Goal: Information Seeking & Learning: Learn about a topic

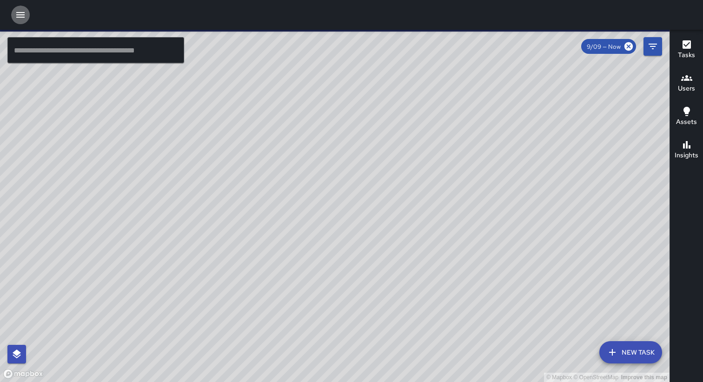
click at [18, 13] on icon "button" at bounding box center [20, 14] width 11 height 11
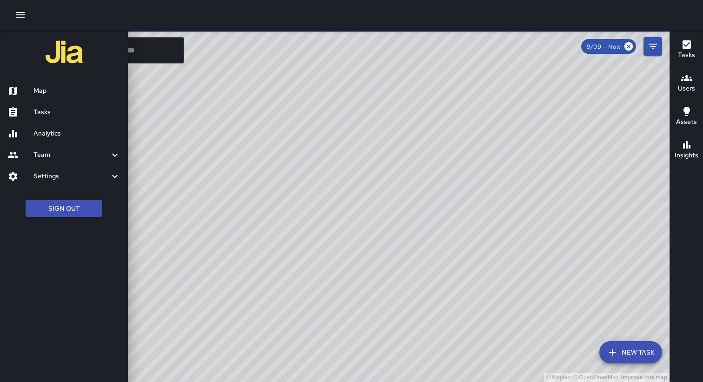
click at [72, 135] on h6 "Analytics" at bounding box center [76, 134] width 87 height 10
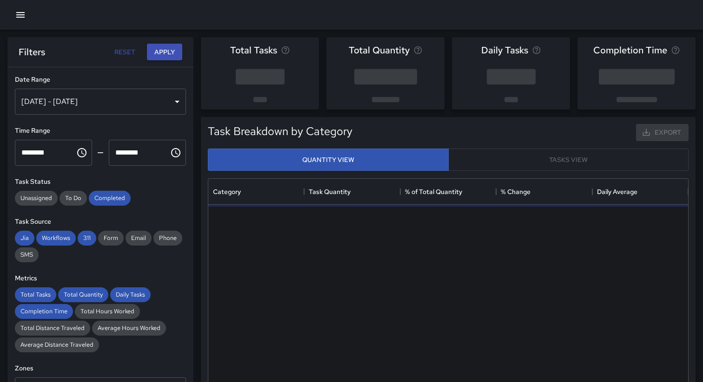
scroll to position [278, 480]
click at [25, 20] on icon "button" at bounding box center [20, 14] width 11 height 11
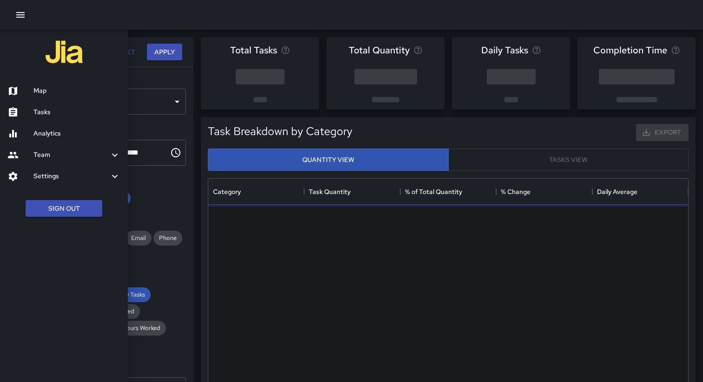
click at [132, 39] on div at bounding box center [351, 191] width 703 height 382
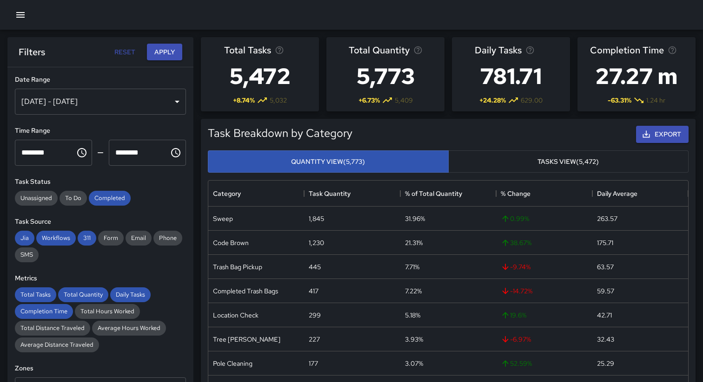
click at [156, 105] on div "Sep 03, 2025 - Sep 09, 2025" at bounding box center [100, 102] width 171 height 26
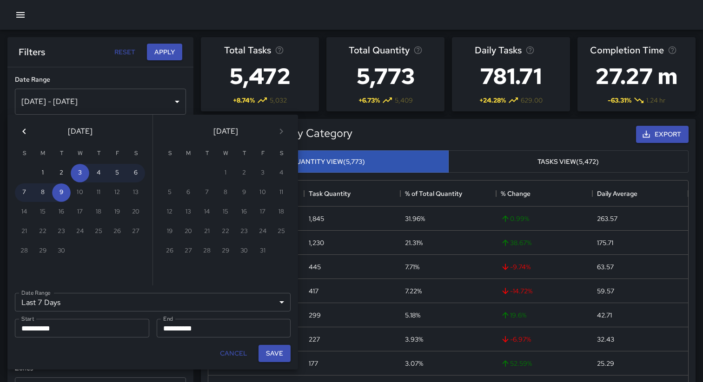
click at [24, 132] on icon "Previous month" at bounding box center [24, 131] width 11 height 11
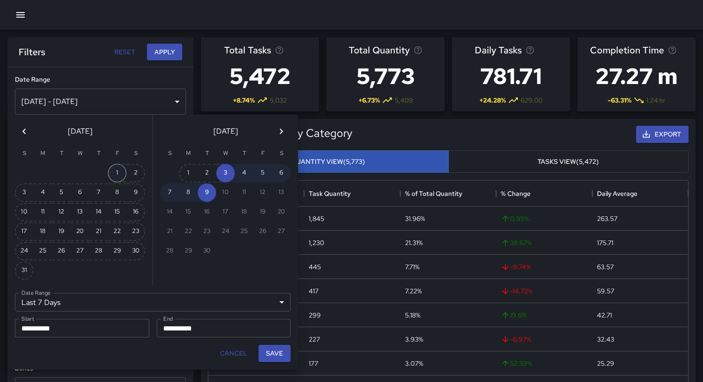
click at [116, 171] on button "1" at bounding box center [117, 173] width 19 height 19
type input "******"
type input "**********"
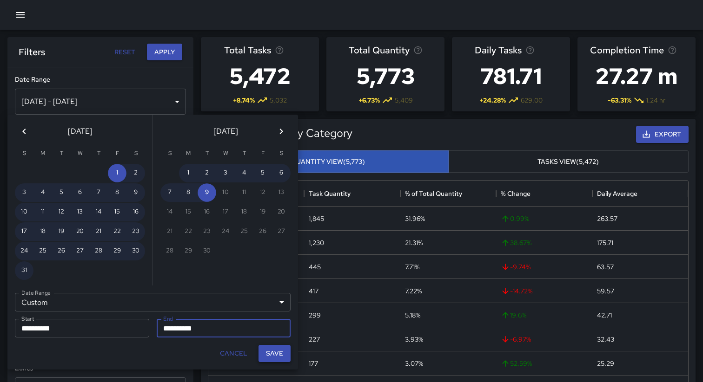
click at [273, 350] on button "Save" at bounding box center [274, 353] width 32 height 17
type input "**********"
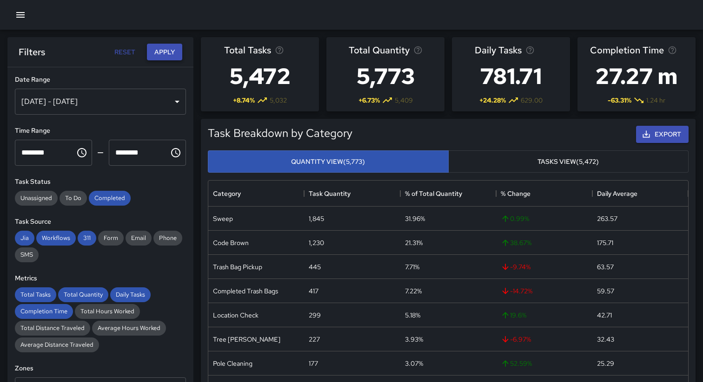
click at [166, 55] on button "Apply" at bounding box center [164, 52] width 35 height 17
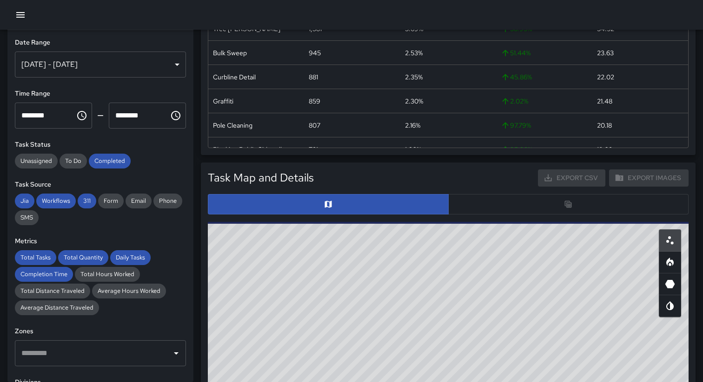
scroll to position [317, 0]
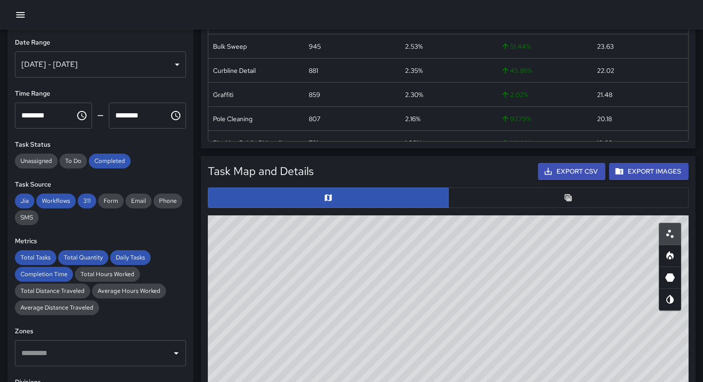
click at [519, 208] on button "button" at bounding box center [568, 198] width 241 height 20
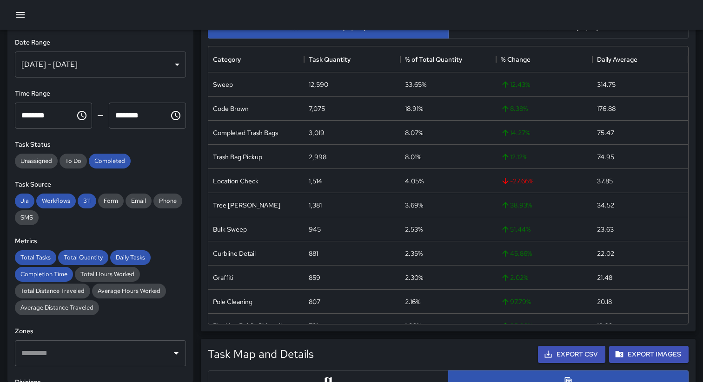
scroll to position [0, 0]
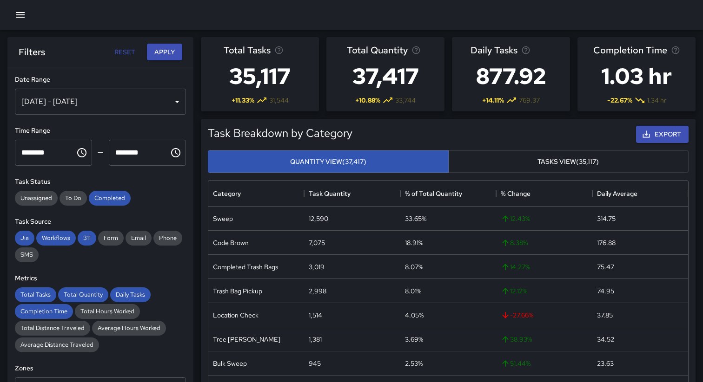
click at [17, 15] on icon "button" at bounding box center [20, 15] width 8 height 6
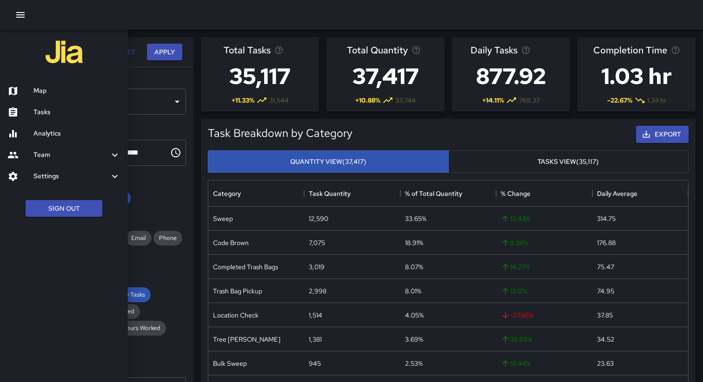
click at [44, 115] on h6 "Tasks" at bounding box center [76, 112] width 87 height 10
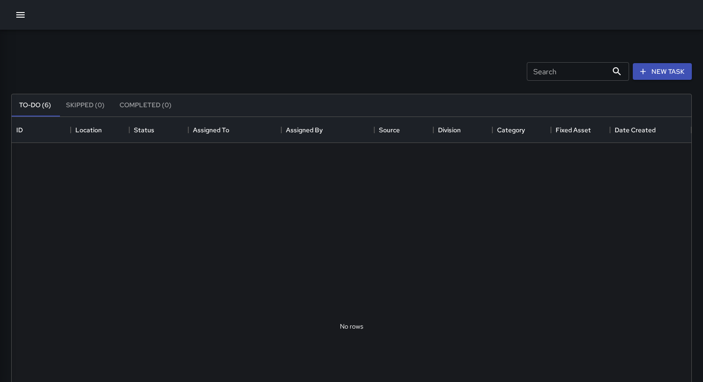
scroll to position [394, 679]
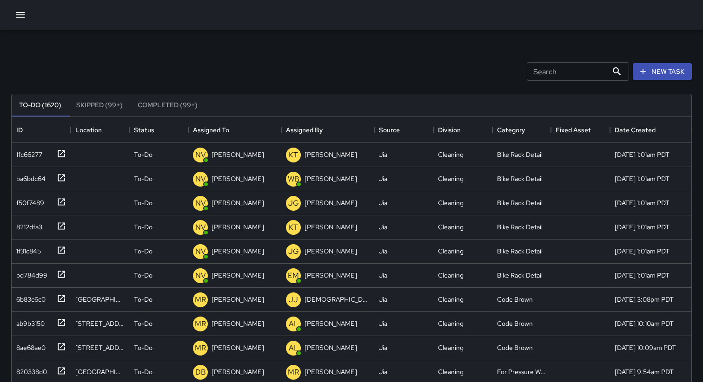
click at [19, 18] on icon "button" at bounding box center [20, 14] width 11 height 11
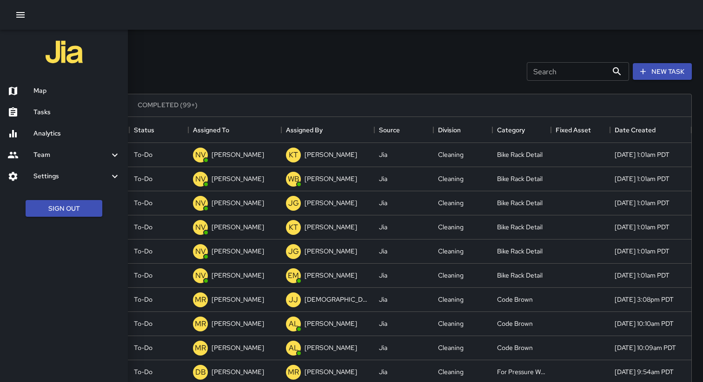
click at [168, 83] on div at bounding box center [351, 191] width 703 height 382
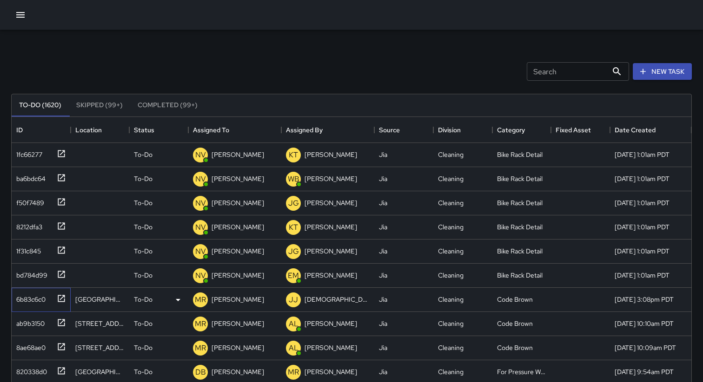
click at [29, 299] on div "6b83c6c0" at bounding box center [29, 297] width 33 height 13
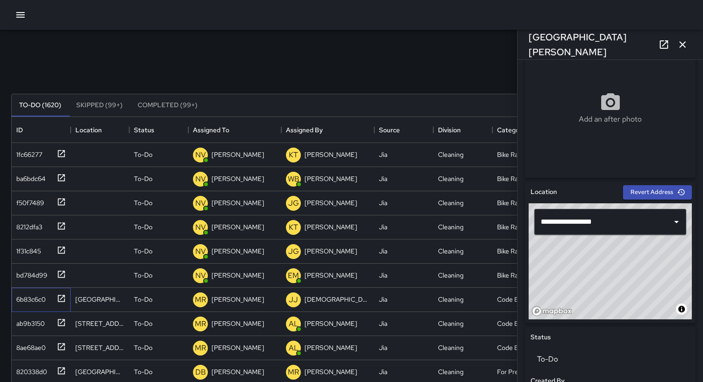
scroll to position [173, 0]
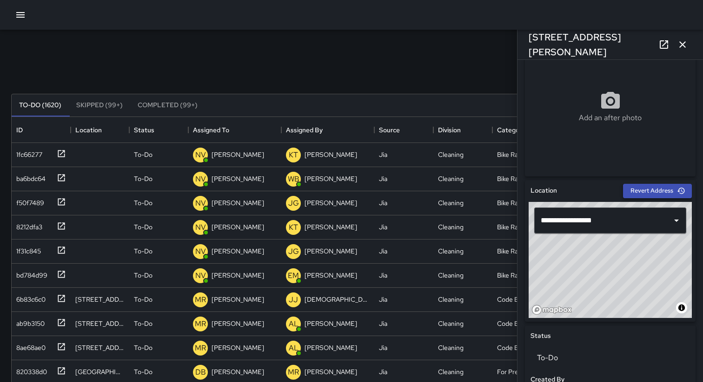
click at [633, 190] on button "Revert Address" at bounding box center [657, 191] width 69 height 14
type input "**********"
click at [664, 41] on icon at bounding box center [663, 44] width 8 height 8
click at [418, 66] on div "Search Search New Task" at bounding box center [351, 71] width 684 height 48
click at [681, 46] on icon "button" at bounding box center [682, 44] width 7 height 7
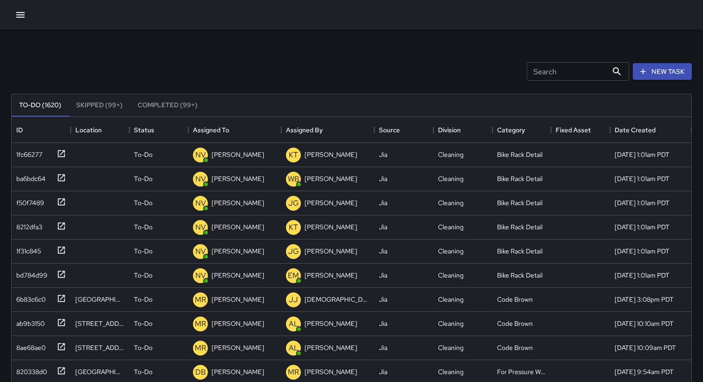
click at [23, 16] on icon "button" at bounding box center [20, 14] width 11 height 11
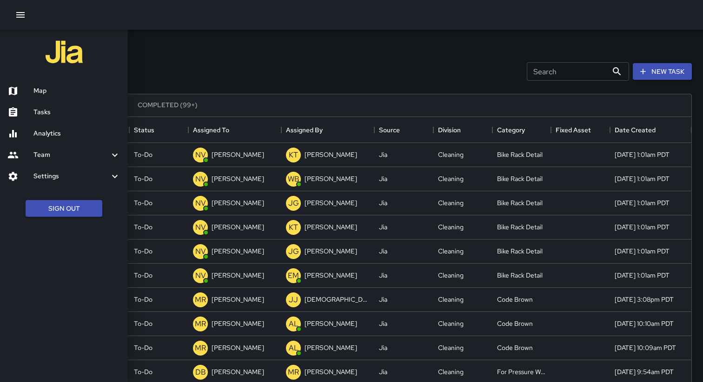
click at [73, 158] on h6 "Team" at bounding box center [71, 155] width 76 height 10
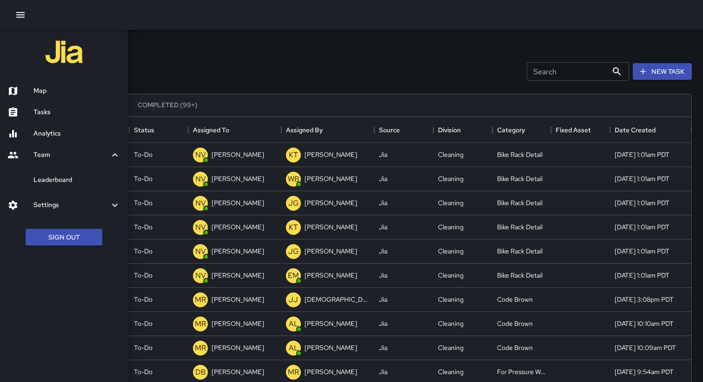
click at [70, 183] on h6 "Leaderboard" at bounding box center [76, 180] width 87 height 10
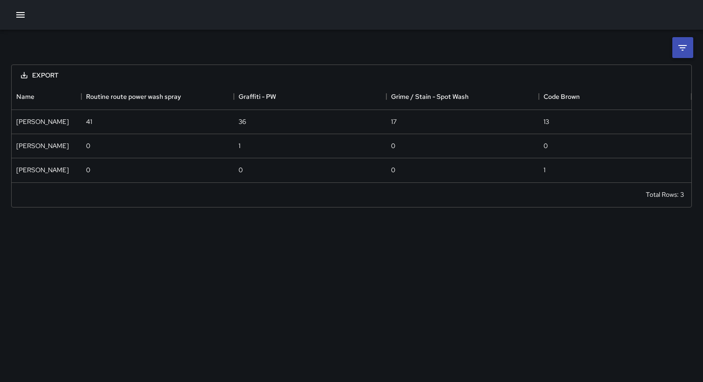
scroll to position [99, 679]
click at [21, 15] on icon "button" at bounding box center [20, 15] width 8 height 6
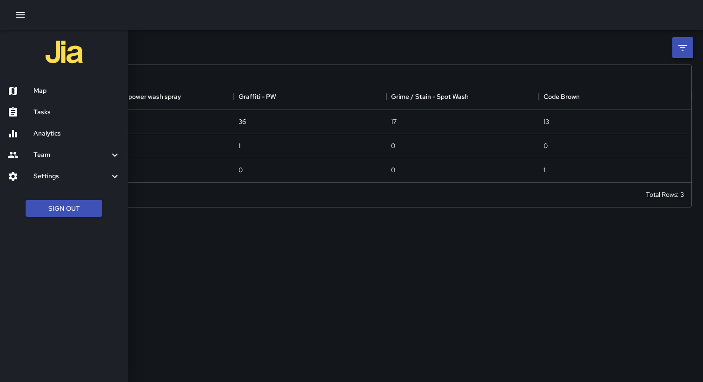
click at [55, 178] on h6 "Settings" at bounding box center [71, 176] width 76 height 10
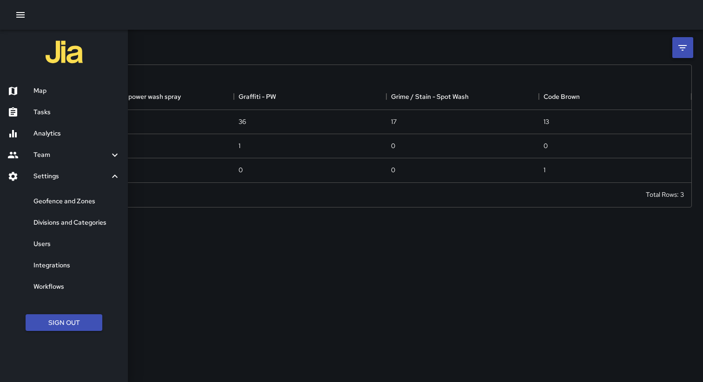
click at [57, 204] on h6 "Geofence and Zones" at bounding box center [76, 202] width 87 height 10
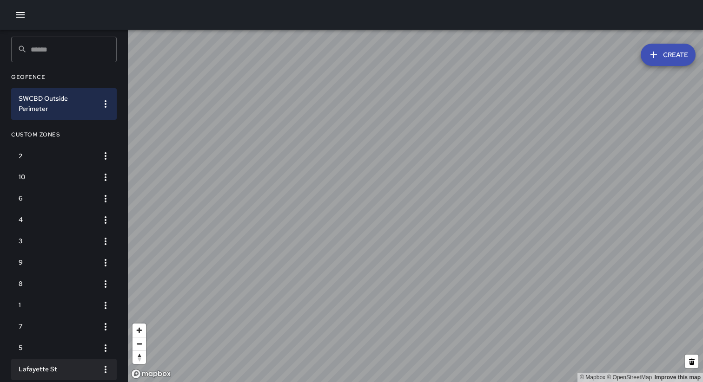
click at [39, 365] on h6 "Lafayette St" at bounding box center [57, 370] width 76 height 10
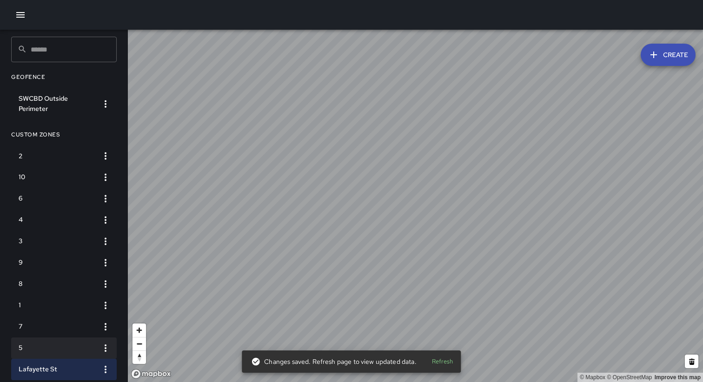
click at [67, 344] on h6 "5" at bounding box center [57, 348] width 76 height 10
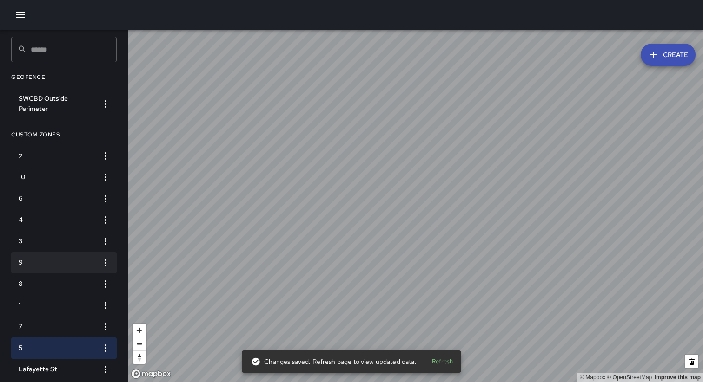
click at [69, 260] on h6 "9" at bounding box center [57, 263] width 76 height 10
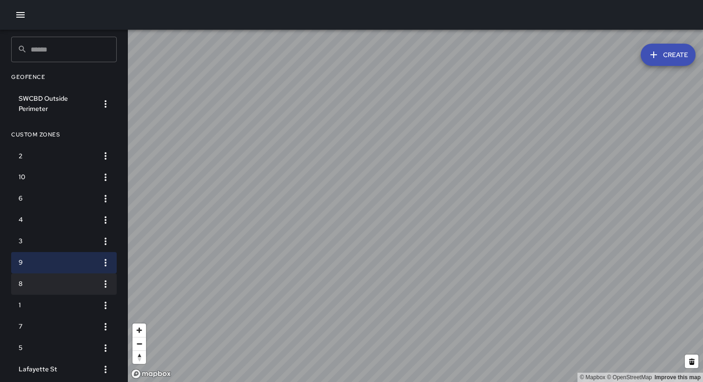
click at [66, 285] on h6 "8" at bounding box center [57, 284] width 76 height 10
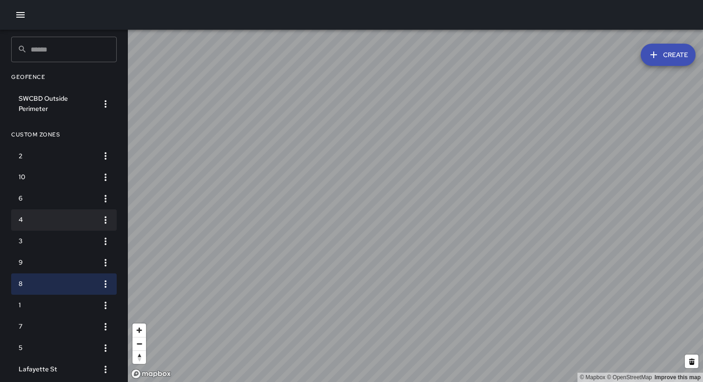
click at [60, 226] on li "4" at bounding box center [63, 220] width 105 height 21
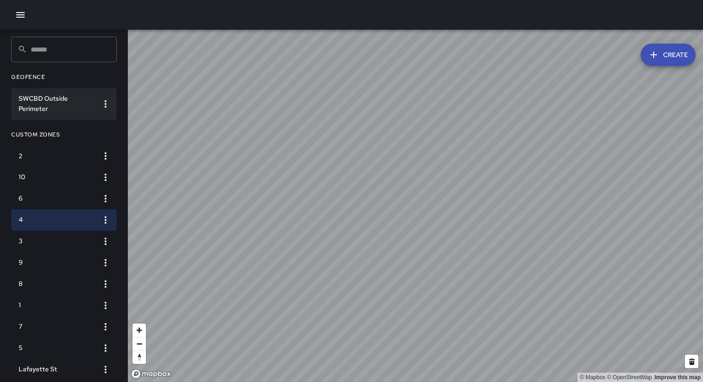
click at [44, 95] on h6 "SWCBD Outside Perimeter" at bounding box center [57, 104] width 76 height 20
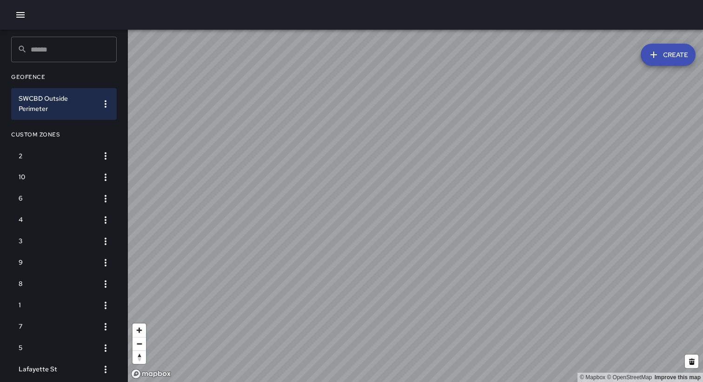
click at [20, 12] on icon "button" at bounding box center [20, 14] width 11 height 11
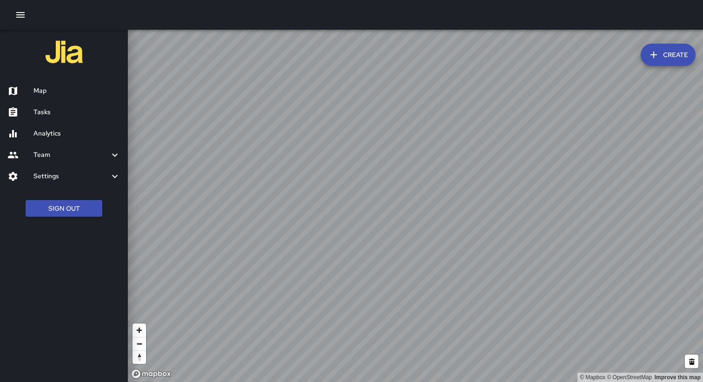
click at [66, 171] on h6 "Settings" at bounding box center [71, 176] width 76 height 10
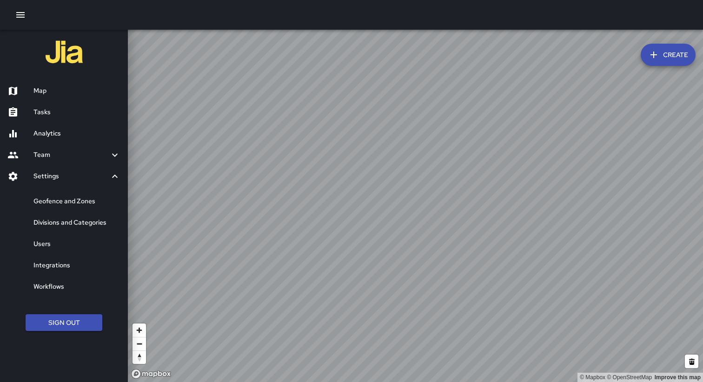
click at [49, 93] on h6 "Map" at bounding box center [76, 91] width 87 height 10
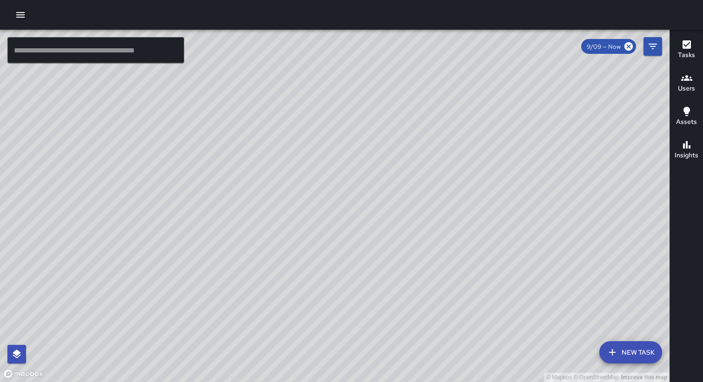
click at [20, 16] on icon "button" at bounding box center [20, 14] width 11 height 11
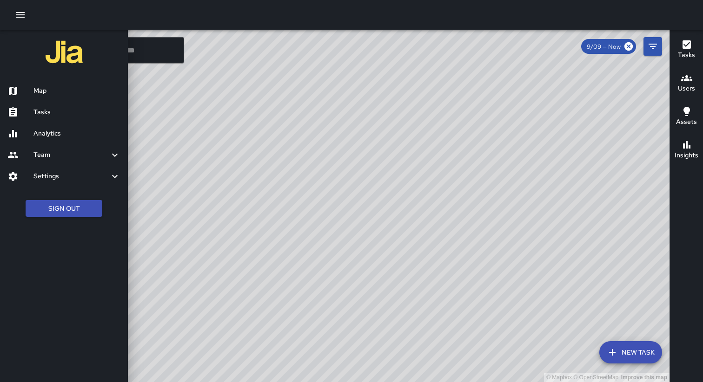
click at [58, 10] on div at bounding box center [351, 15] width 703 height 30
click at [356, 18] on div at bounding box center [351, 15] width 703 height 30
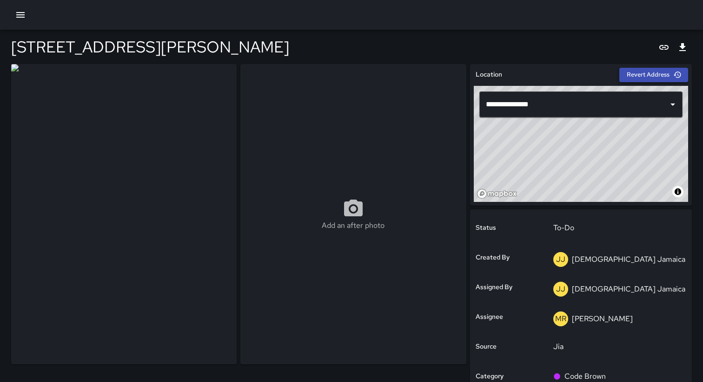
click at [647, 73] on button "Revert Address" at bounding box center [653, 75] width 69 height 14
type input "**********"
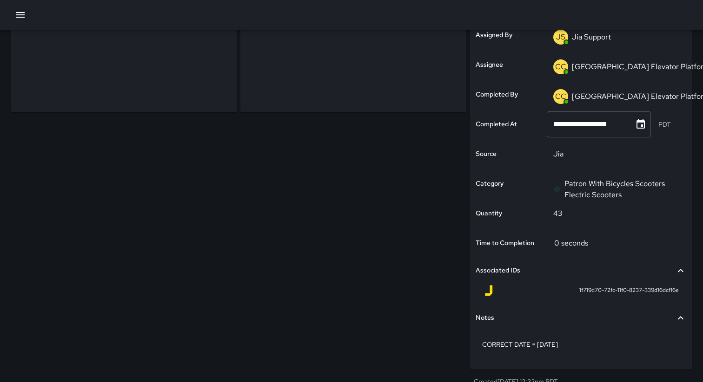
scroll to position [252, 0]
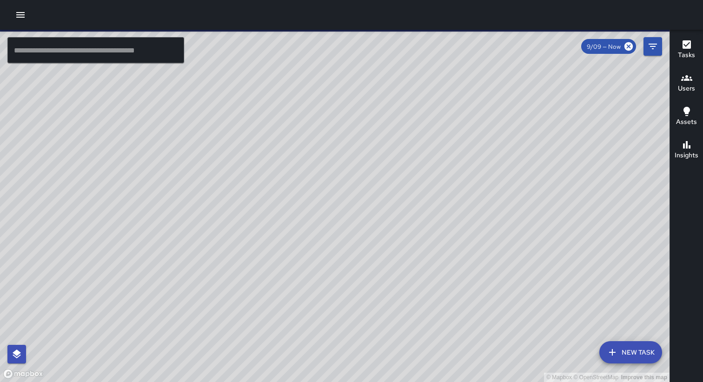
click at [16, 12] on icon "button" at bounding box center [20, 14] width 11 height 11
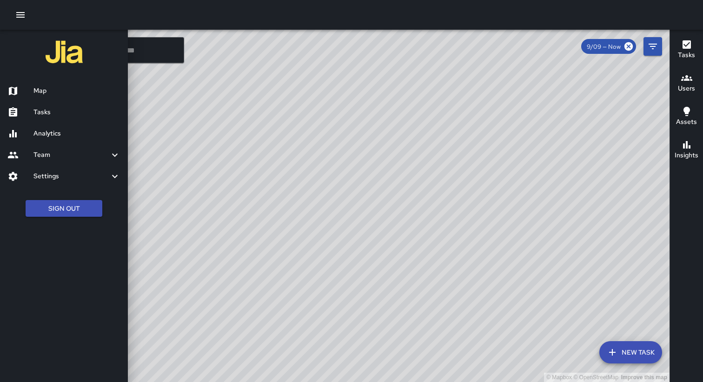
click at [68, 131] on h6 "Analytics" at bounding box center [76, 134] width 87 height 10
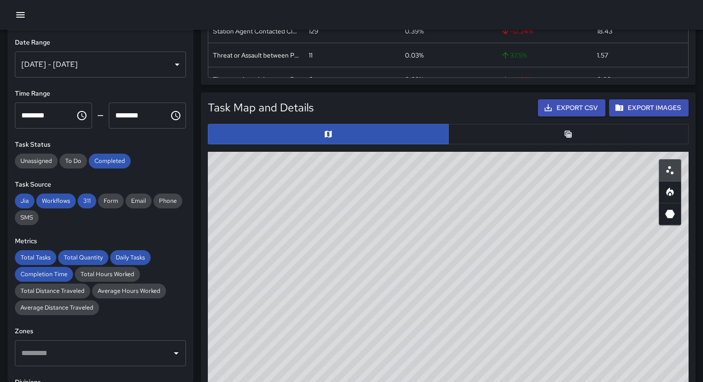
scroll to position [87, 0]
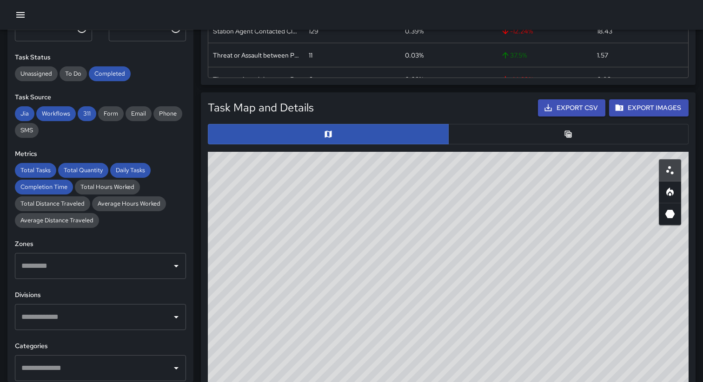
click at [134, 272] on input "text" at bounding box center [93, 266] width 149 height 18
click at [161, 237] on div "**********" at bounding box center [100, 206] width 186 height 352
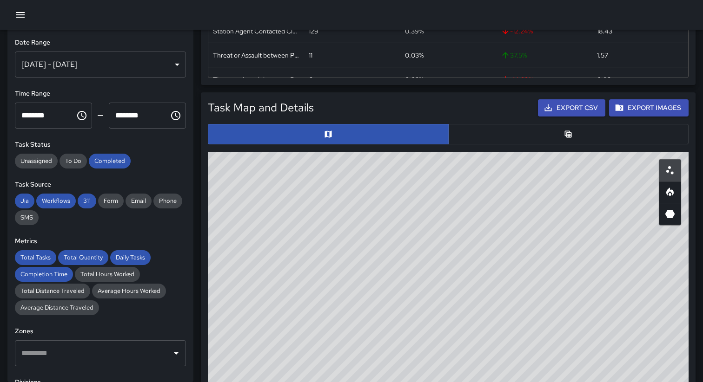
click at [136, 68] on div "Sep 03, 2025 - Sep 09, 2025" at bounding box center [100, 65] width 171 height 26
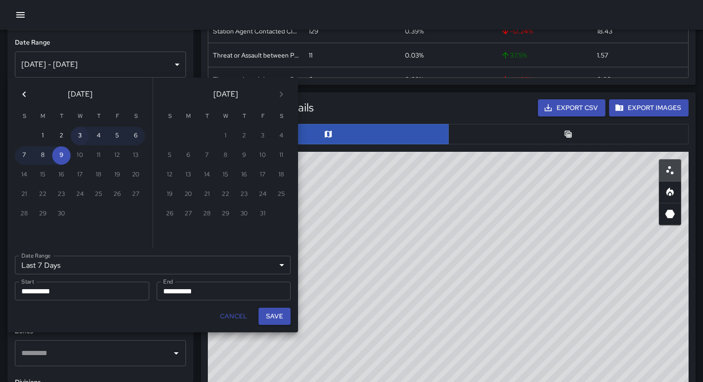
click at [80, 138] on button "3" at bounding box center [80, 136] width 19 height 19
type input "******"
click at [80, 138] on button "3" at bounding box center [80, 136] width 19 height 19
type input "**********"
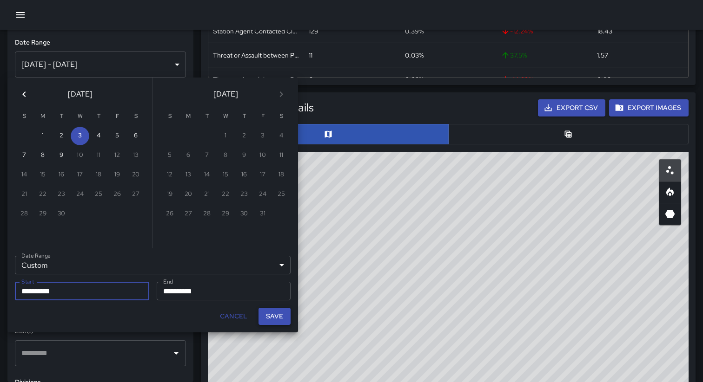
click at [276, 318] on button "Save" at bounding box center [274, 316] width 32 height 17
type input "**********"
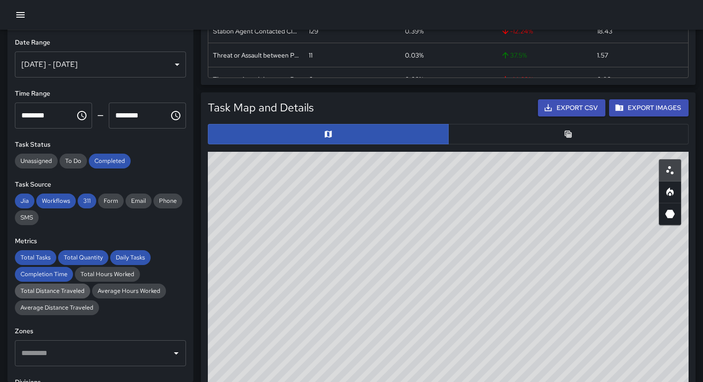
click at [70, 289] on span "Total Distance Traveled" at bounding box center [52, 291] width 75 height 8
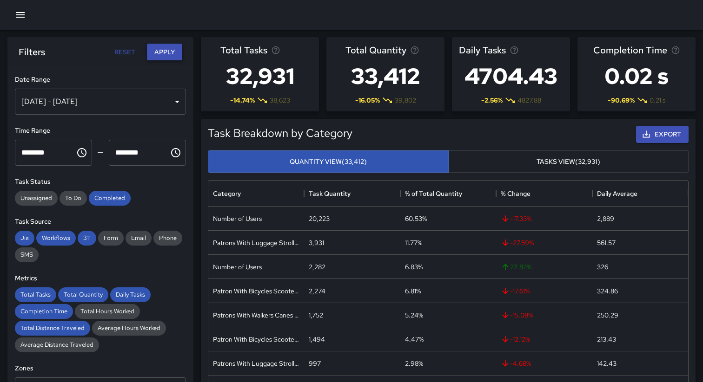
click at [170, 47] on button "Apply" at bounding box center [164, 52] width 35 height 17
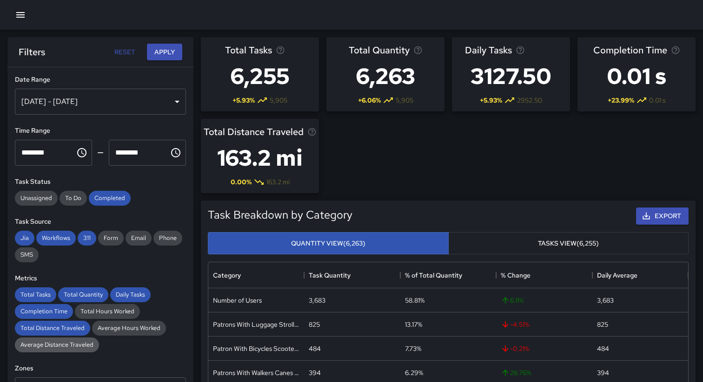
click at [81, 342] on span "Average Distance Traveled" at bounding box center [57, 345] width 84 height 8
click at [109, 329] on span "Average Hours Worked" at bounding box center [129, 328] width 74 height 8
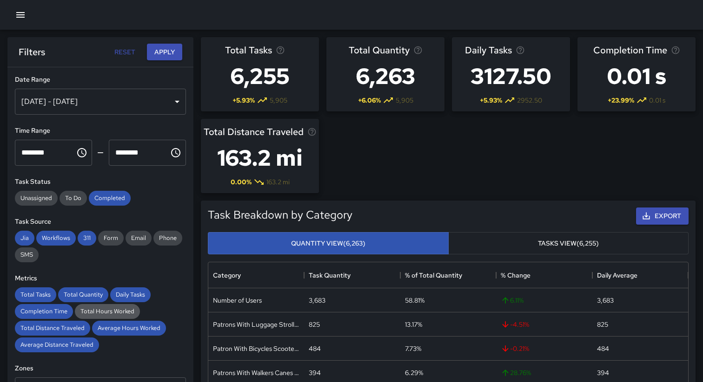
click at [95, 313] on span "Total Hours Worked" at bounding box center [107, 312] width 65 height 8
click at [169, 45] on button "Apply" at bounding box center [164, 52] width 35 height 17
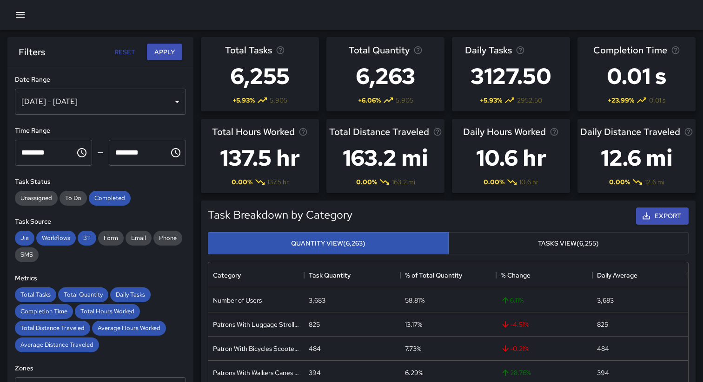
click at [102, 102] on div "Sep 03, 2025 - Sep 03, 2025" at bounding box center [100, 102] width 171 height 26
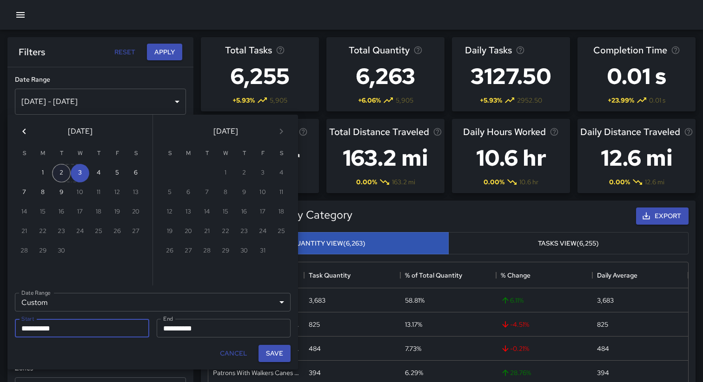
click at [63, 174] on button "2" at bounding box center [61, 173] width 19 height 19
type input "**********"
click at [63, 174] on button "2" at bounding box center [61, 173] width 19 height 19
type input "**********"
click at [273, 355] on button "Save" at bounding box center [274, 353] width 32 height 17
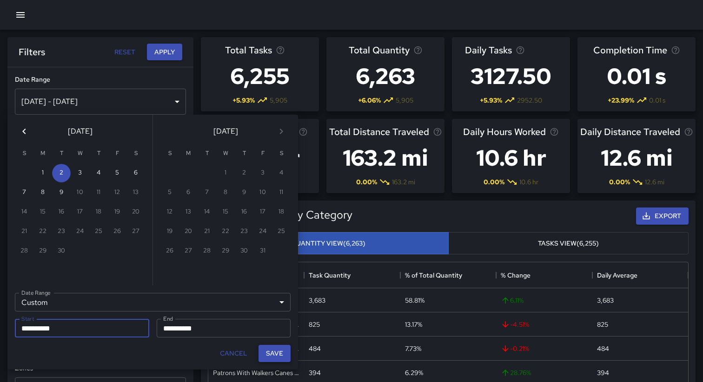
type input "**********"
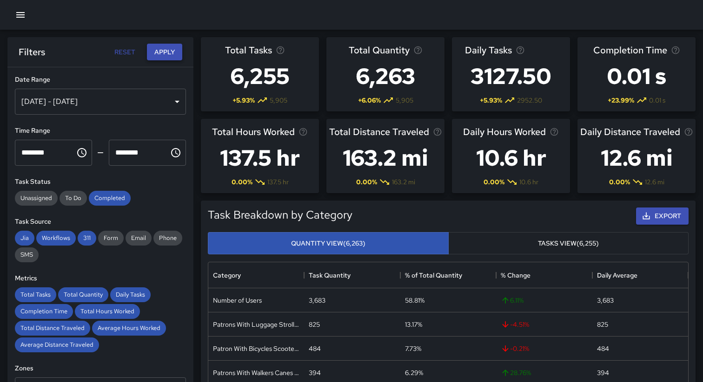
click at [172, 52] on button "Apply" at bounding box center [164, 52] width 35 height 17
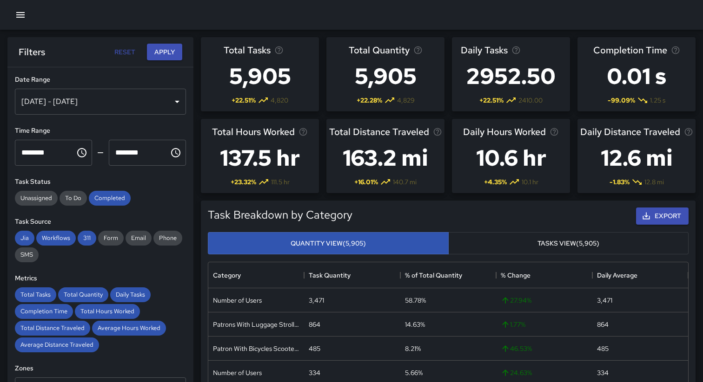
click at [106, 100] on div "Sep 02, 2025 - Sep 02, 2025" at bounding box center [100, 102] width 171 height 26
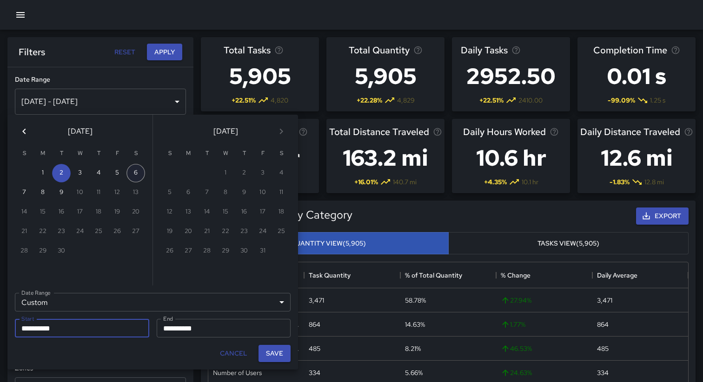
click at [132, 171] on button "6" at bounding box center [135, 173] width 19 height 19
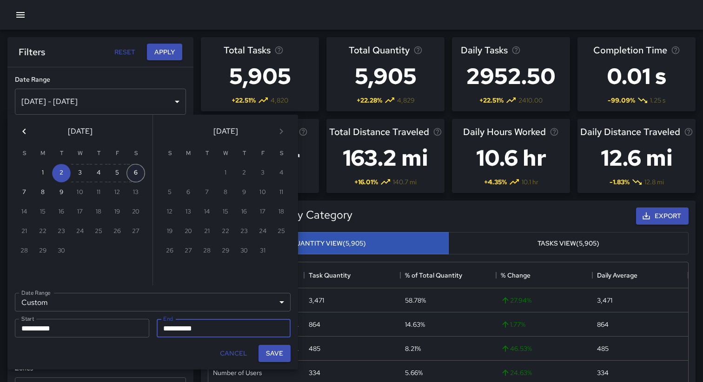
type input "**********"
click at [137, 174] on button "6" at bounding box center [135, 173] width 19 height 19
type input "**********"
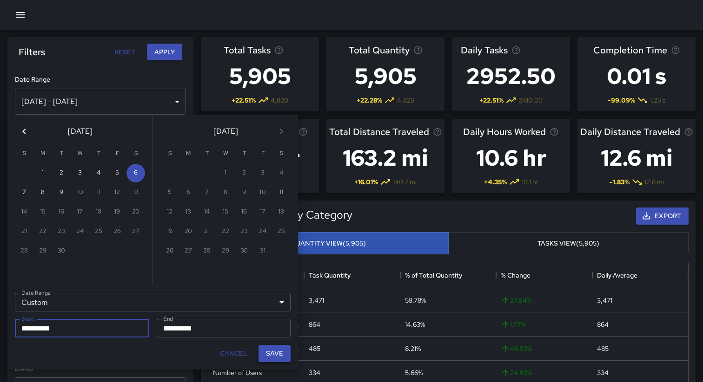
click at [281, 351] on button "Save" at bounding box center [274, 353] width 32 height 17
type input "**********"
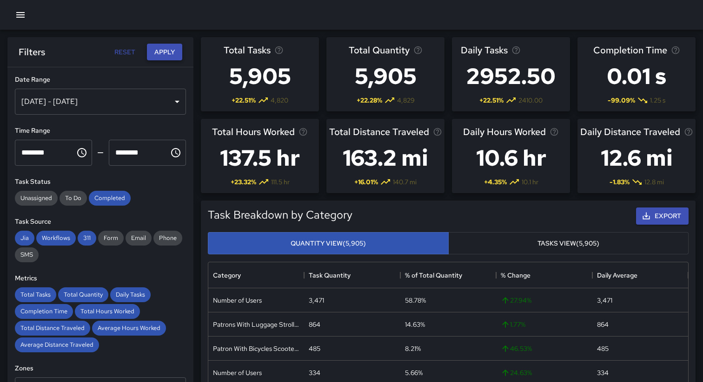
click at [164, 46] on button "Apply" at bounding box center [164, 52] width 35 height 17
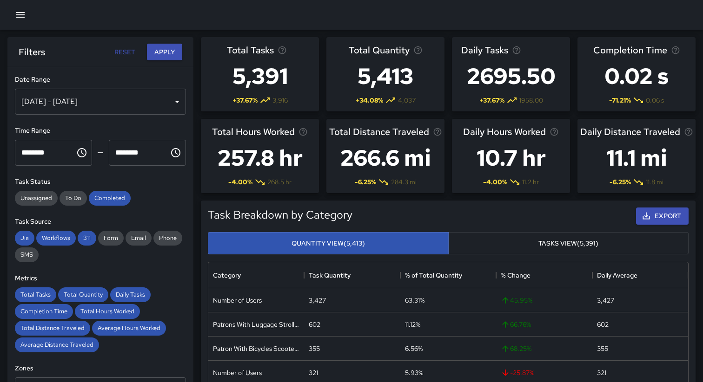
click at [21, 15] on icon "button" at bounding box center [20, 14] width 11 height 11
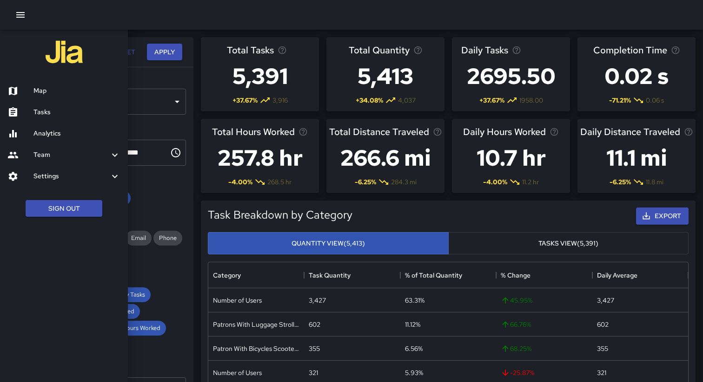
click at [85, 184] on div "Settings" at bounding box center [64, 176] width 128 height 21
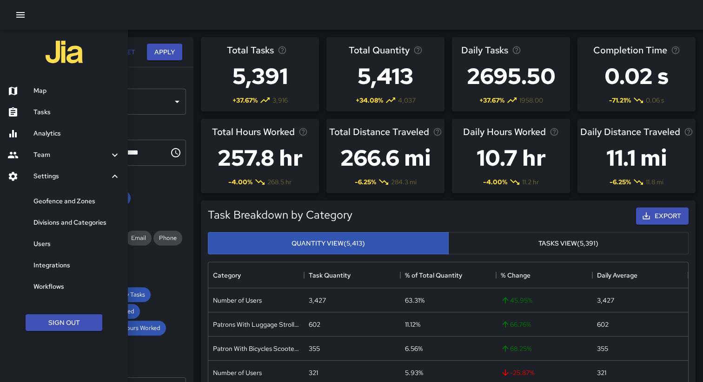
click at [53, 132] on h6 "Analytics" at bounding box center [76, 134] width 87 height 10
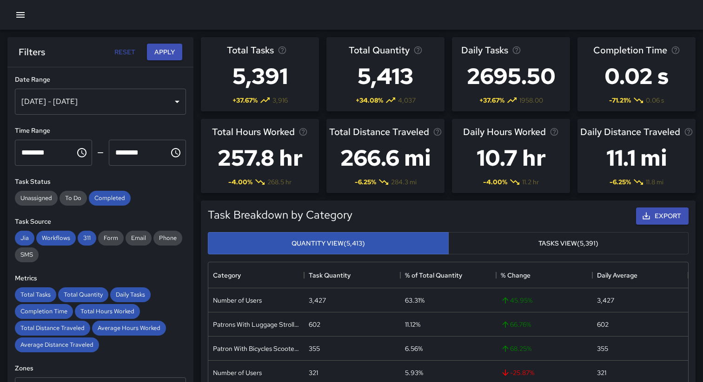
click at [18, 7] on button "button" at bounding box center [20, 15] width 19 height 19
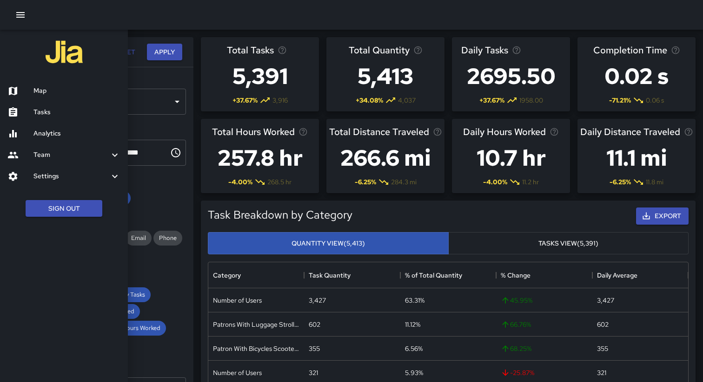
click at [47, 93] on h6 "Map" at bounding box center [76, 91] width 87 height 10
